Goal: Information Seeking & Learning: Find specific page/section

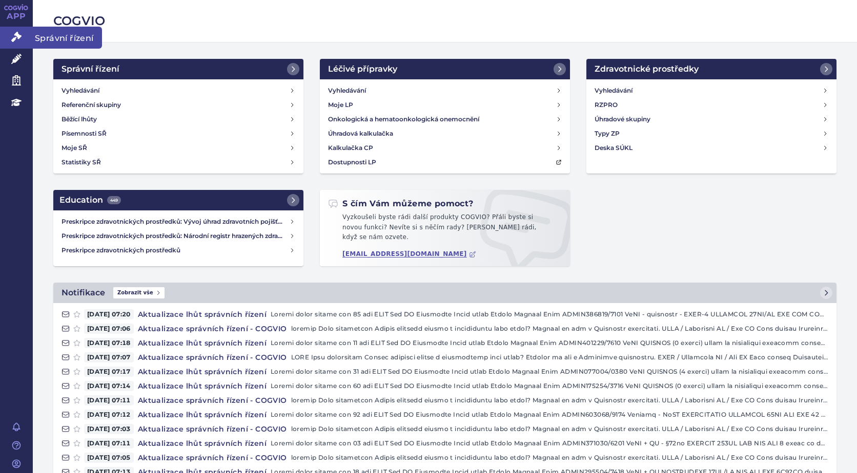
click at [16, 38] on icon at bounding box center [16, 37] width 10 height 10
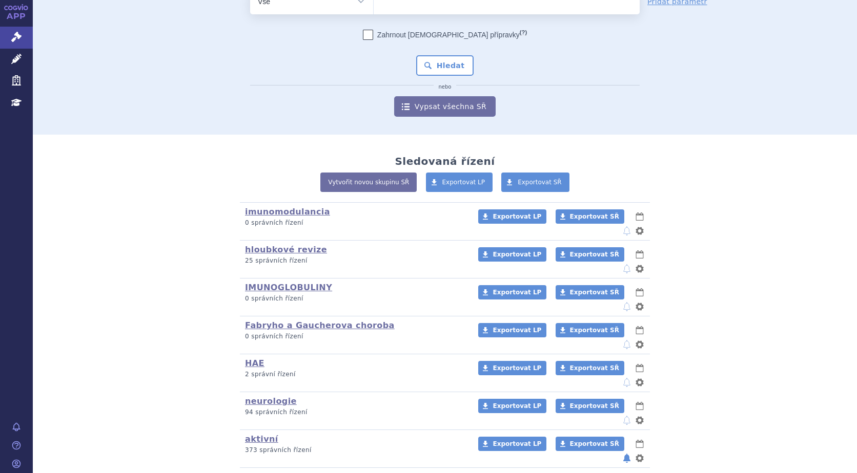
scroll to position [91, 0]
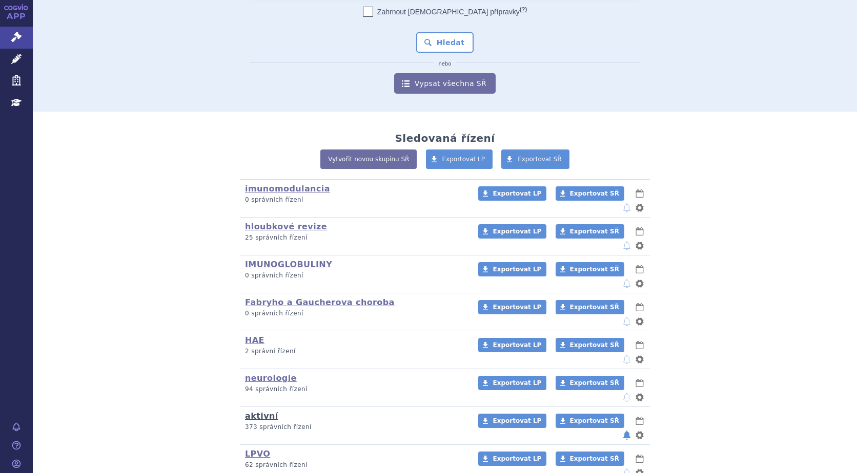
click at [257, 411] on link "aktivní" at bounding box center [261, 416] width 33 height 10
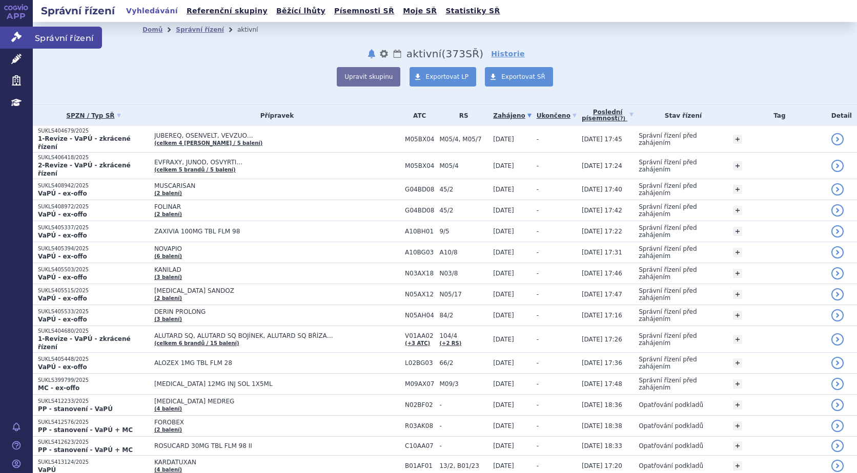
click at [11, 28] on link "Správní řízení" at bounding box center [16, 38] width 33 height 22
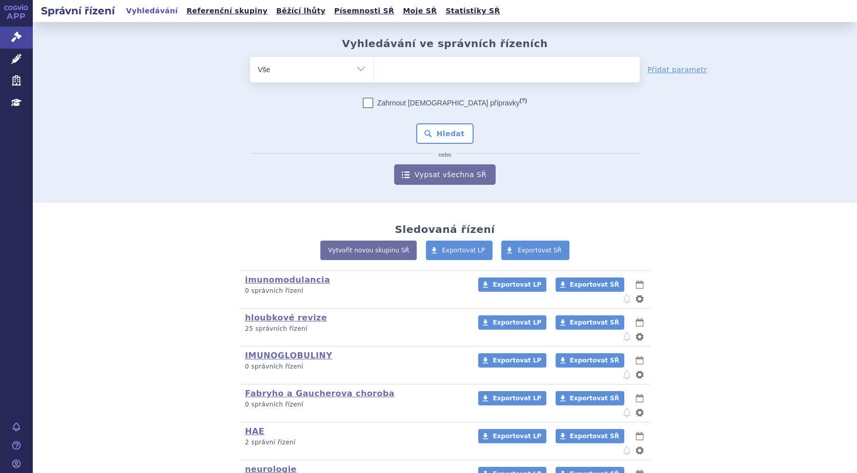
scroll to position [91, 0]
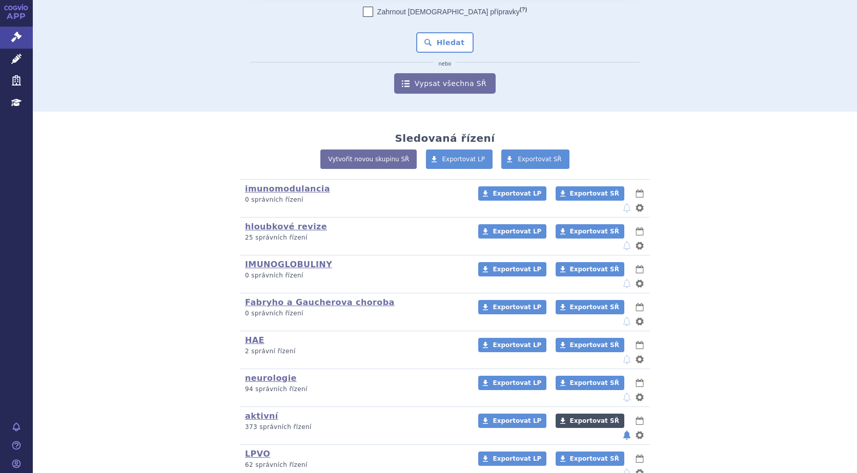
click at [570, 418] on span "Exportovat SŘ" at bounding box center [594, 421] width 49 height 7
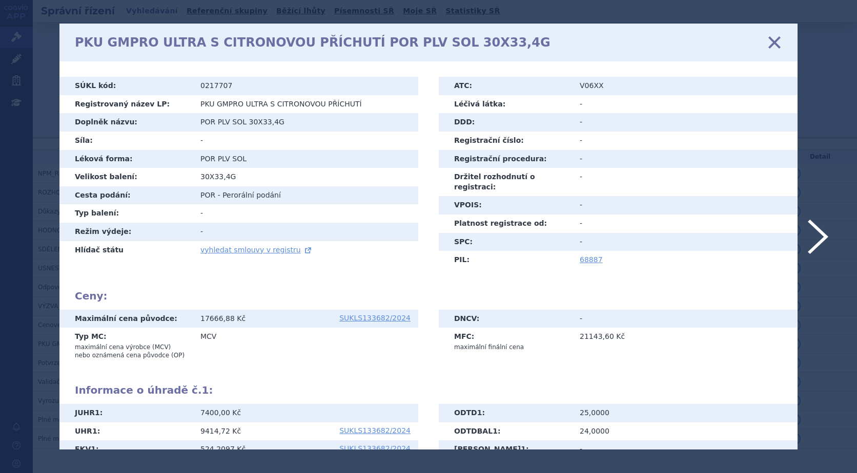
click at [773, 37] on icon at bounding box center [774, 43] width 22 height 22
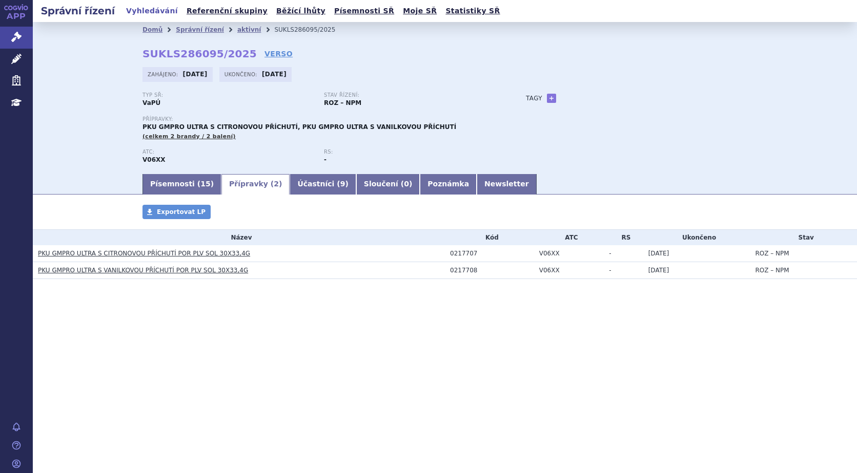
click at [102, 254] on link "PKU GMPRO ULTRA S CITRONOVOU PŘÍCHUTÍ POR PLV SOL 30X33,4G" at bounding box center [144, 253] width 212 height 7
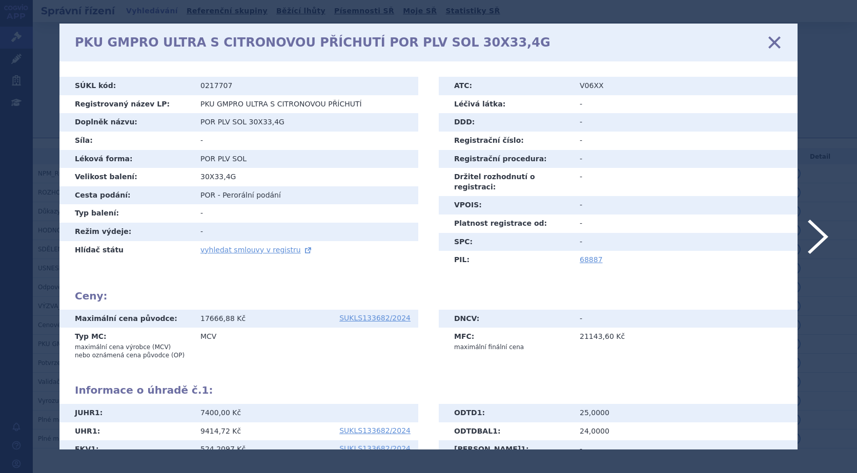
click at [775, 37] on icon at bounding box center [774, 43] width 22 height 22
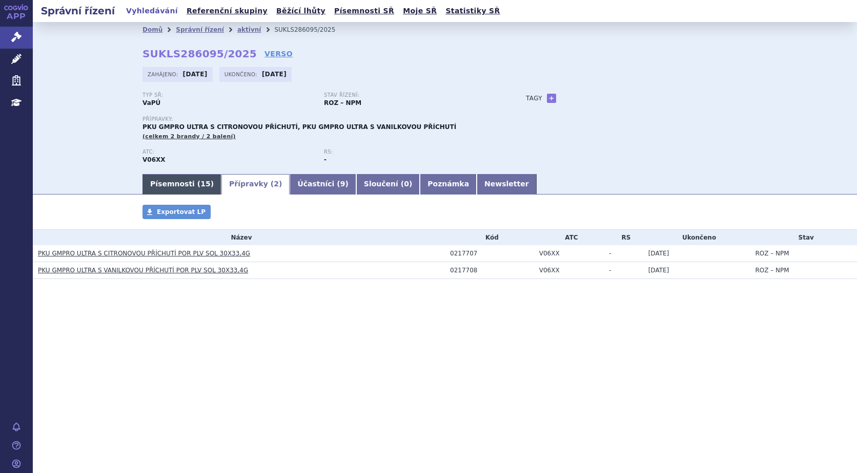
click at [166, 180] on link "Písemnosti ( 15 )" at bounding box center [181, 184] width 79 height 20
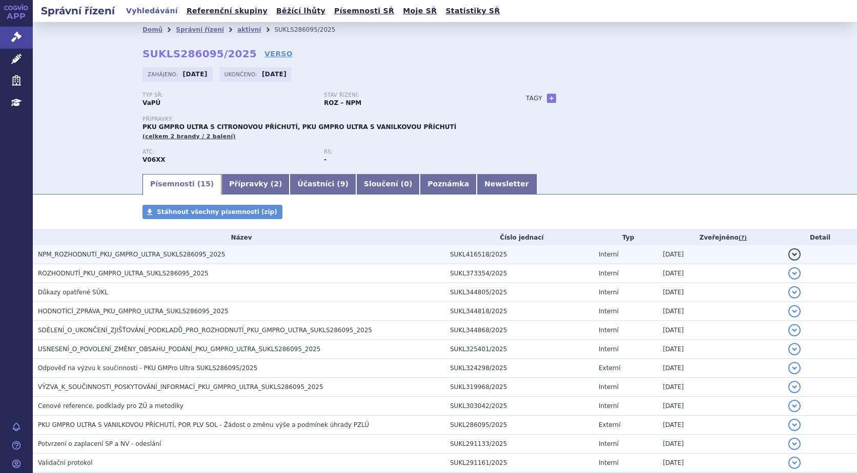
click at [788, 252] on button "detail" at bounding box center [794, 255] width 12 height 12
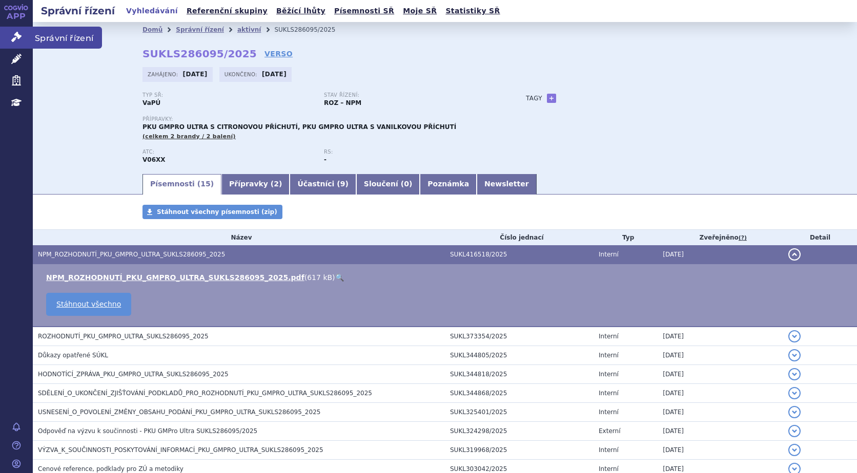
click at [17, 35] on icon at bounding box center [16, 37] width 10 height 10
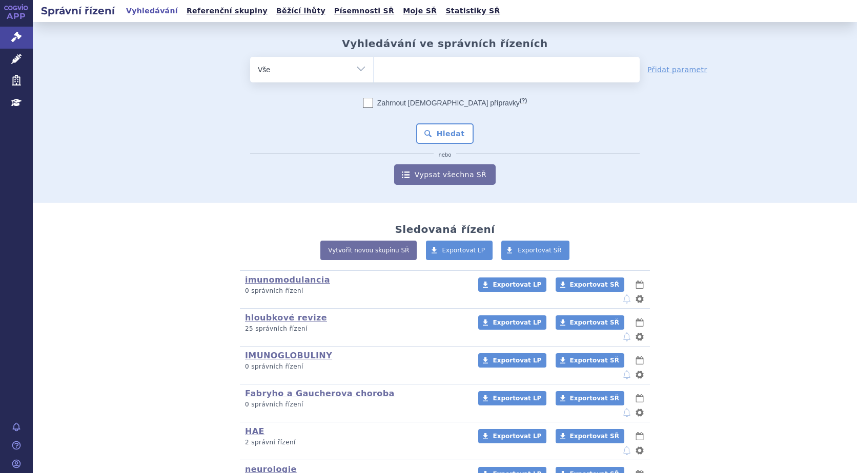
click at [418, 75] on ul at bounding box center [507, 68] width 266 height 22
click at [374, 75] on select at bounding box center [373, 69] width 1 height 26
type input "qin"
type input "qinl"
type input "qinlo"
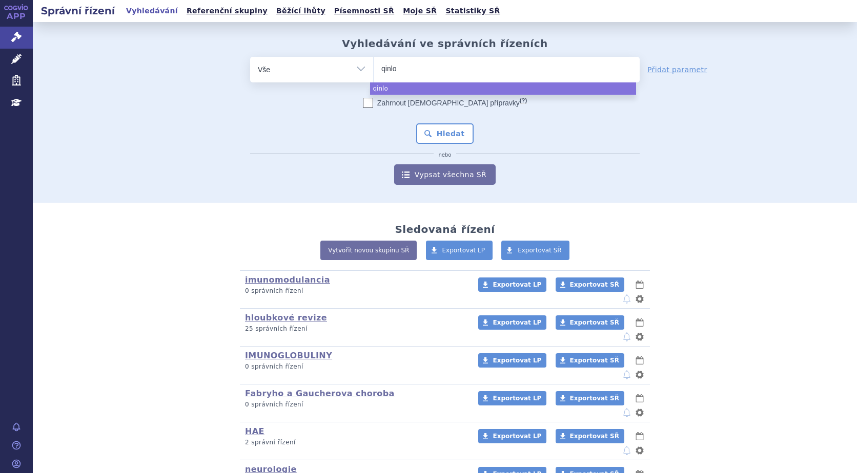
type input "qinloc"
type input "[MEDICAL_DATA]"
select select "[MEDICAL_DATA]"
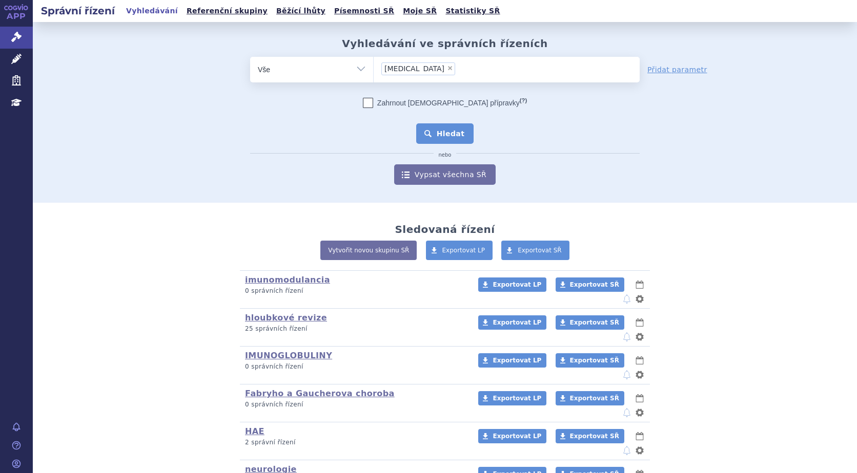
click at [443, 130] on button "Hledat" at bounding box center [445, 133] width 58 height 20
